Goal: Task Accomplishment & Management: Use online tool/utility

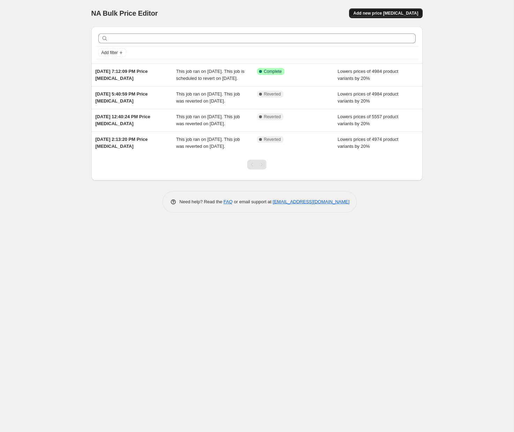
click at [387, 13] on span "Add new price [MEDICAL_DATA]" at bounding box center [385, 13] width 65 height 6
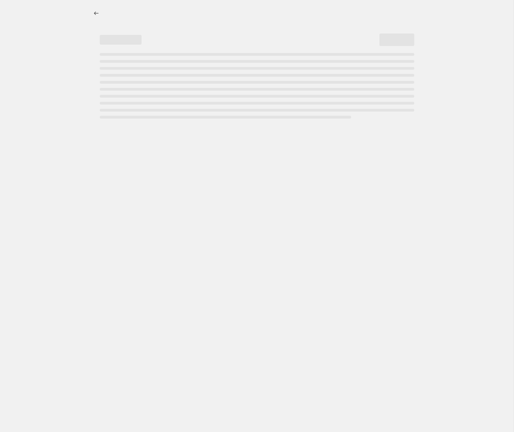
select select "percentage"
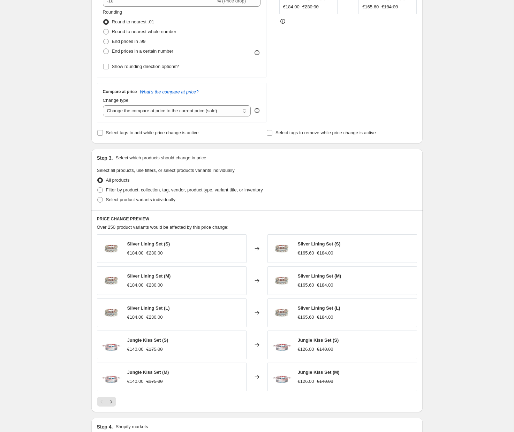
scroll to position [214, 0]
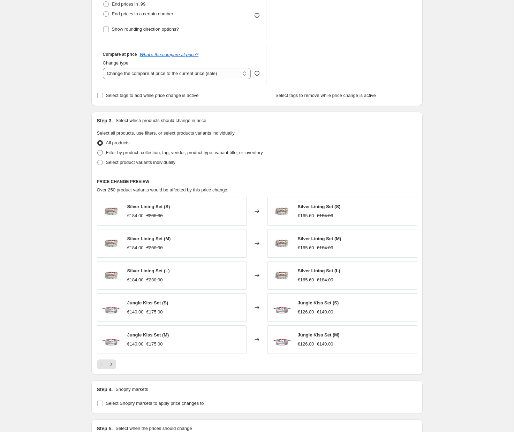
click at [119, 151] on span "Filter by product, collection, tag, vendor, product type, variant title, or inv…" at bounding box center [184, 152] width 157 height 5
click at [98, 150] on input "Filter by product, collection, tag, vendor, product type, variant title, or inv…" at bounding box center [97, 150] width 0 height 0
radio input "true"
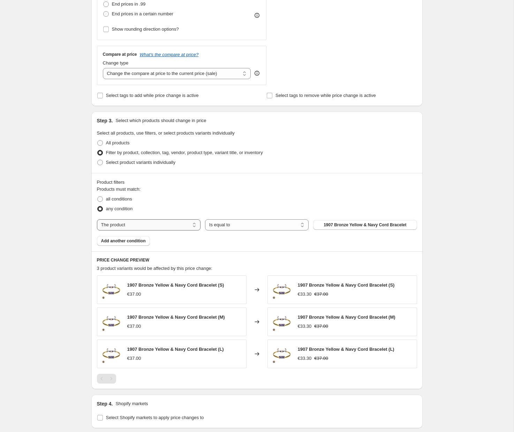
click at [148, 228] on select "The product The product's collection The product's tag The product's vendor The…" at bounding box center [148, 224] width 103 height 11
select select "collection"
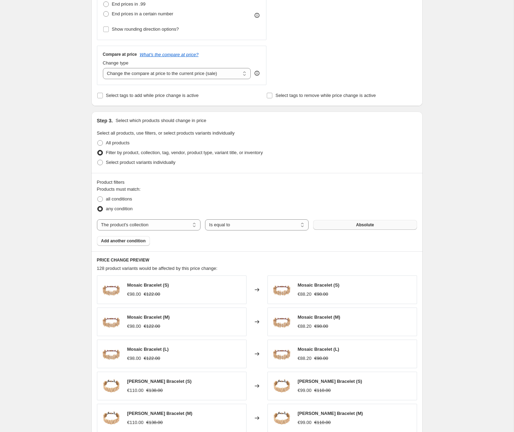
click at [346, 222] on button "Absolute" at bounding box center [364, 225] width 103 height 10
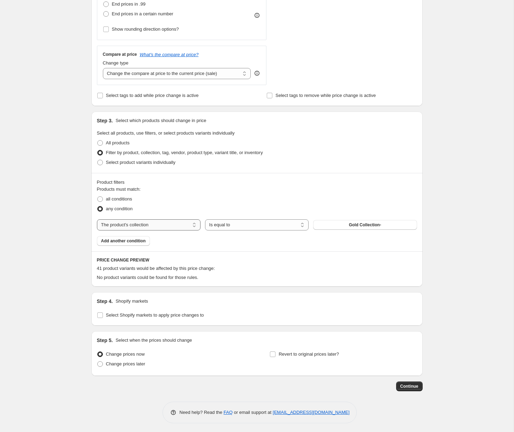
click at [180, 226] on select "The product The product's collection The product's tag The product's vendor The…" at bounding box center [148, 224] width 103 height 11
click at [239, 224] on select "Is equal to Is not equal to" at bounding box center [256, 224] width 103 height 11
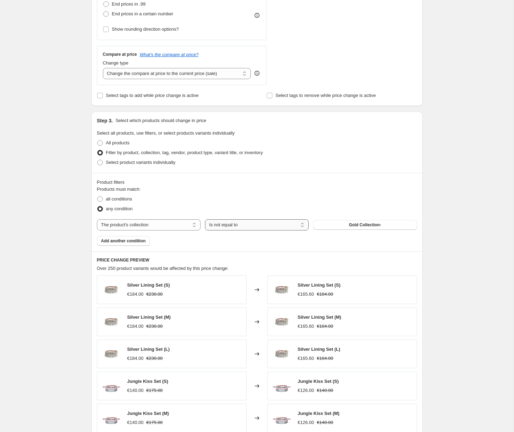
click at [229, 224] on select "Is equal to Is not equal to" at bounding box center [256, 224] width 103 height 11
select select "equal"
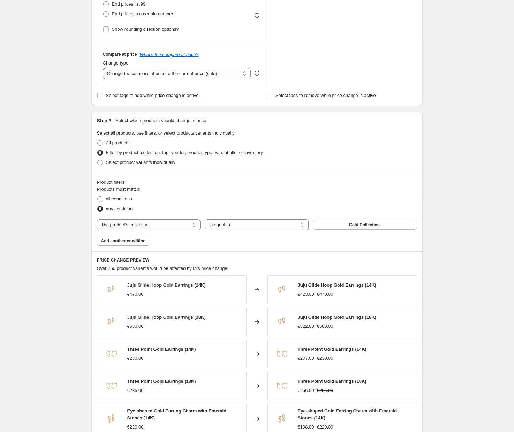
scroll to position [352, 0]
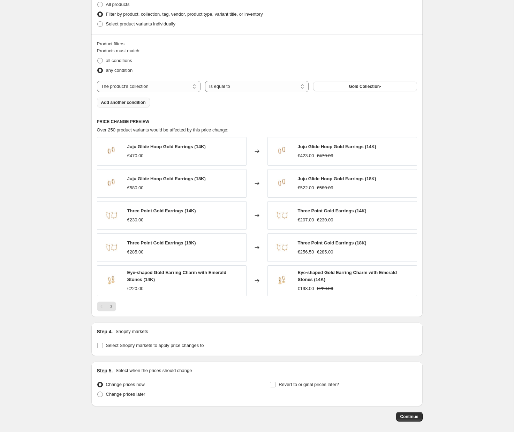
click at [116, 107] on button "Add another condition" at bounding box center [123, 103] width 53 height 10
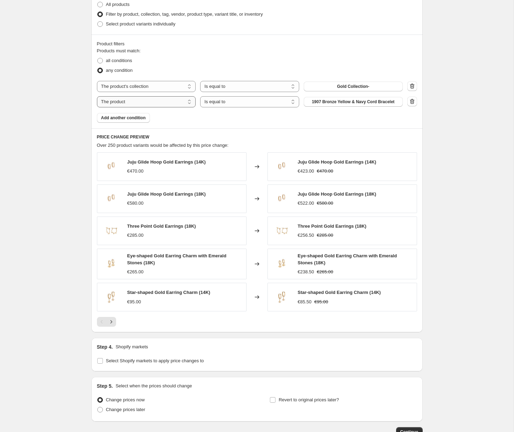
click at [120, 100] on select "The product The product's collection The product's tag The product's vendor The…" at bounding box center [146, 101] width 99 height 11
select select "collection"
click at [367, 102] on button "Absolute" at bounding box center [352, 102] width 99 height 10
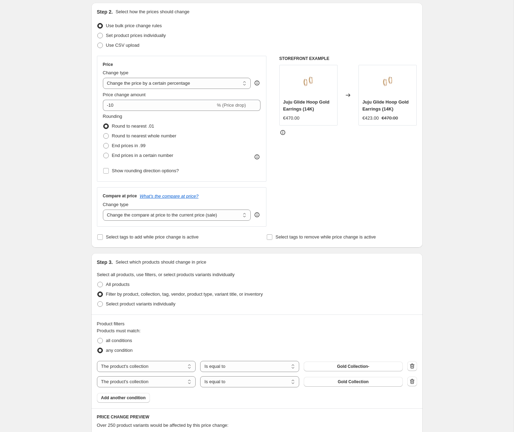
scroll to position [61, 0]
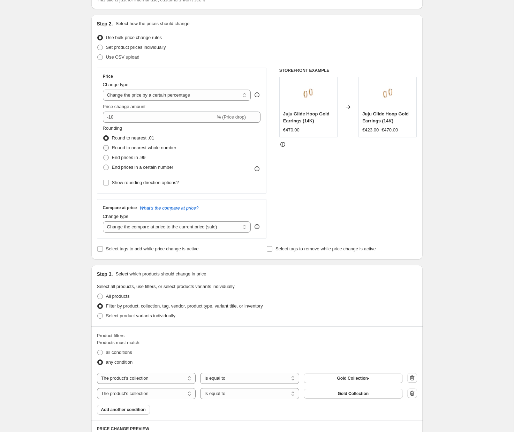
click at [108, 148] on span at bounding box center [106, 148] width 6 height 6
click at [103, 145] on input "Round to nearest whole number" at bounding box center [103, 145] width 0 height 0
radio input "true"
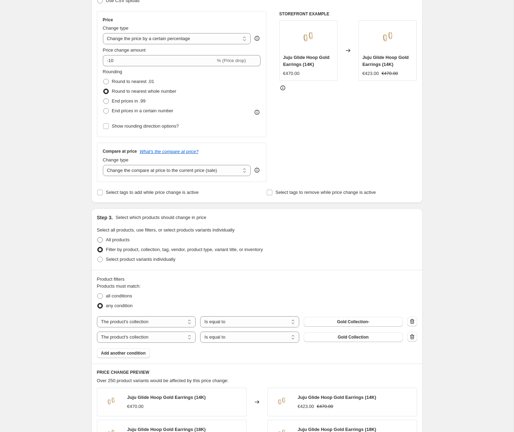
click at [101, 237] on span at bounding box center [100, 240] width 6 height 6
click at [98, 237] on input "All products" at bounding box center [97, 237] width 0 height 0
radio input "true"
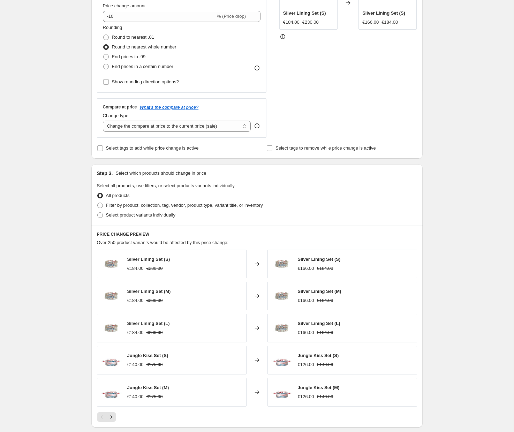
scroll to position [130, 0]
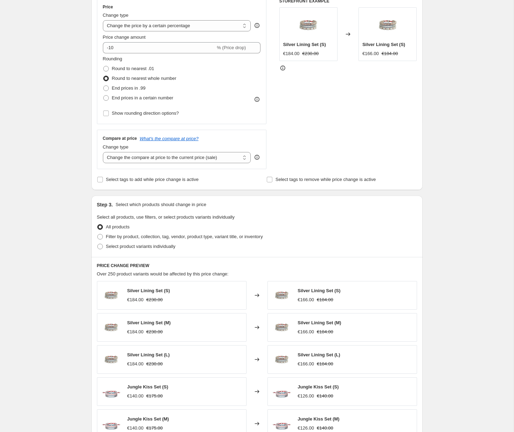
click at [101, 237] on span at bounding box center [100, 237] width 6 height 6
click at [98, 234] on input "Filter by product, collection, tag, vendor, product type, variant title, or inv…" at bounding box center [97, 234] width 0 height 0
radio input "true"
select select "collection"
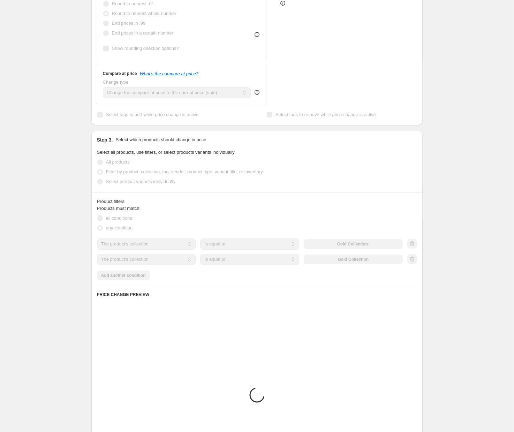
scroll to position [263, 0]
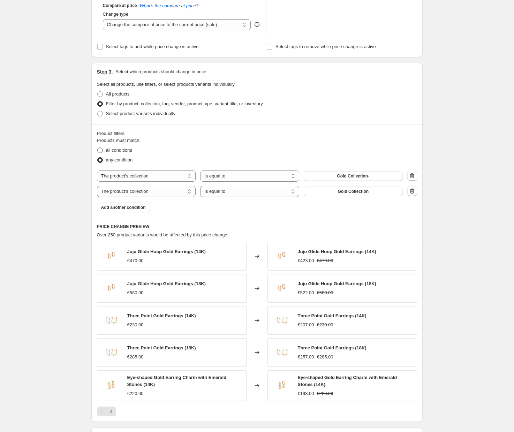
click at [100, 149] on span at bounding box center [100, 150] width 6 height 6
click at [98, 148] on input "all conditions" at bounding box center [97, 147] width 0 height 0
radio input "true"
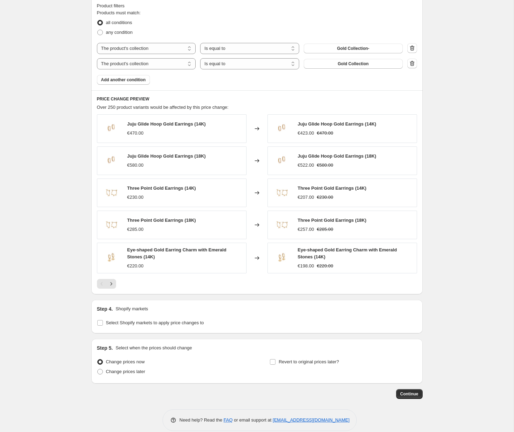
scroll to position [400, 0]
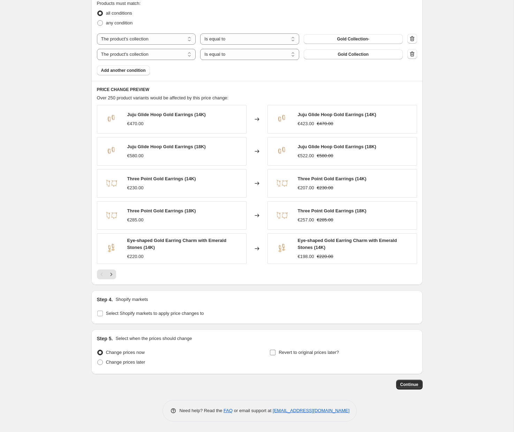
click at [271, 353] on input "Revert to original prices later?" at bounding box center [273, 352] width 6 height 6
checkbox input "true"
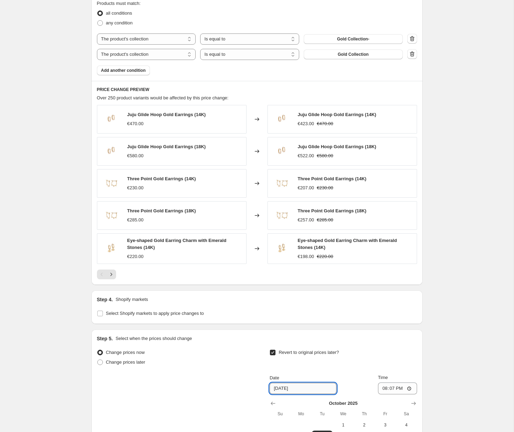
click at [298, 386] on input "[DATE]" at bounding box center [302, 388] width 67 height 11
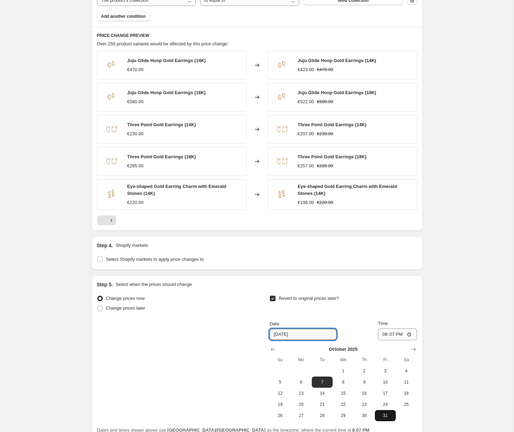
scroll to position [503, 0]
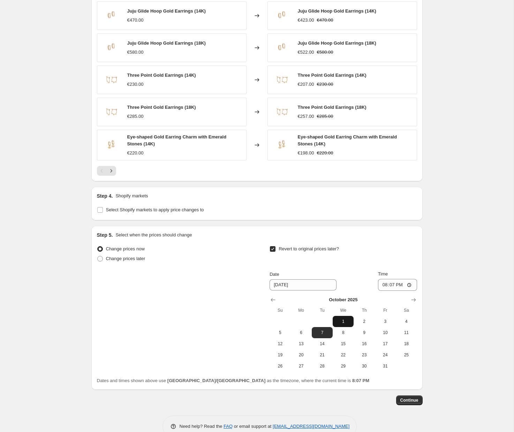
click at [347, 317] on button "1" at bounding box center [342, 321] width 21 height 11
type input "[DATE]"
click at [408, 283] on input "20:07" at bounding box center [397, 285] width 39 height 12
click at [403, 282] on input "23:55" at bounding box center [397, 285] width 39 height 12
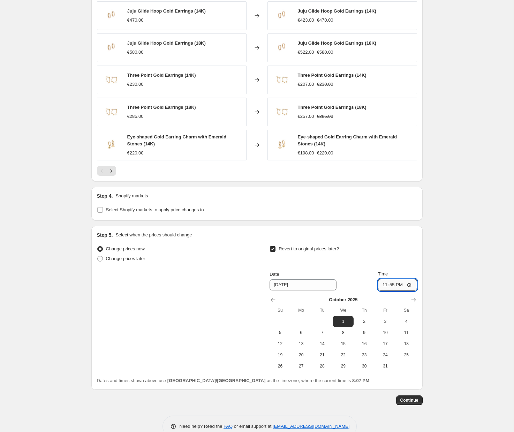
click at [411, 287] on input "23:55" at bounding box center [397, 285] width 39 height 12
type input "23:59"
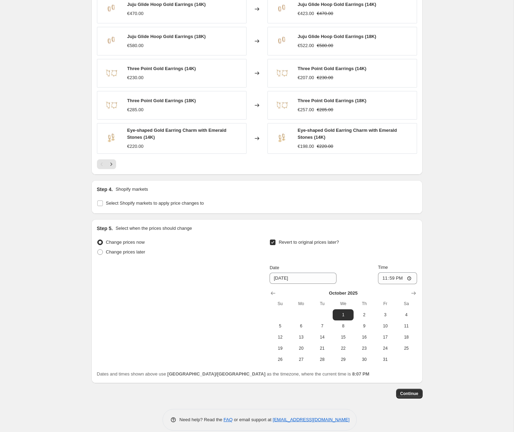
scroll to position [519, 0]
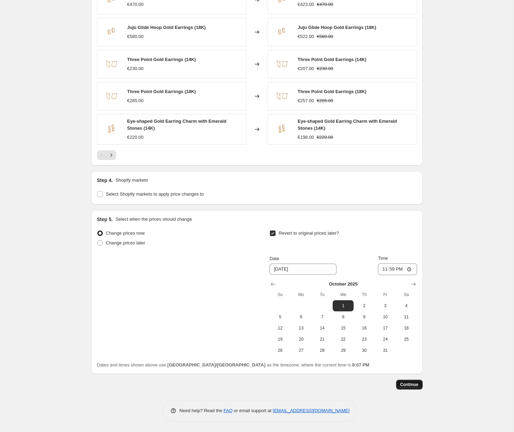
click at [409, 383] on span "Continue" at bounding box center [409, 385] width 18 height 6
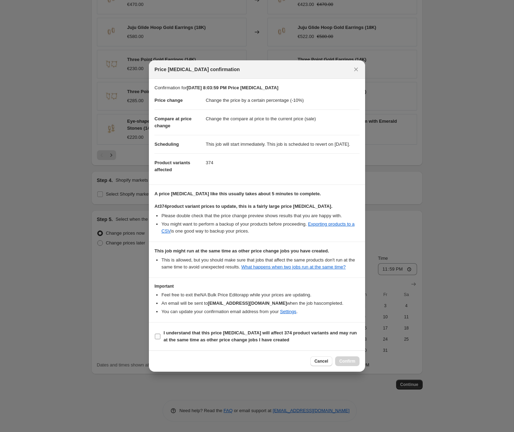
click at [159, 339] on input "I understand that this price [MEDICAL_DATA] will affect 374 product variants an…" at bounding box center [158, 336] width 6 height 6
checkbox input "true"
click at [352, 364] on span "Confirm" at bounding box center [347, 361] width 16 height 6
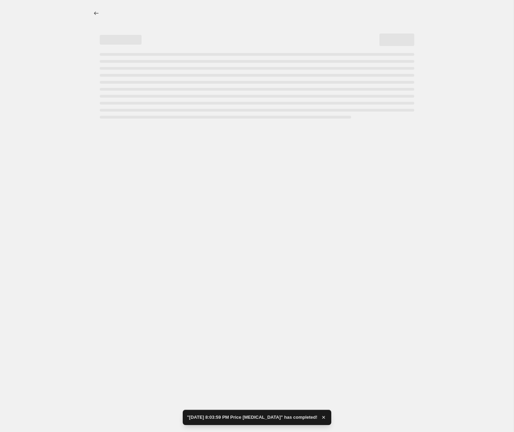
select select "percentage"
select select "collection"
